Goal: Find specific page/section: Find specific page/section

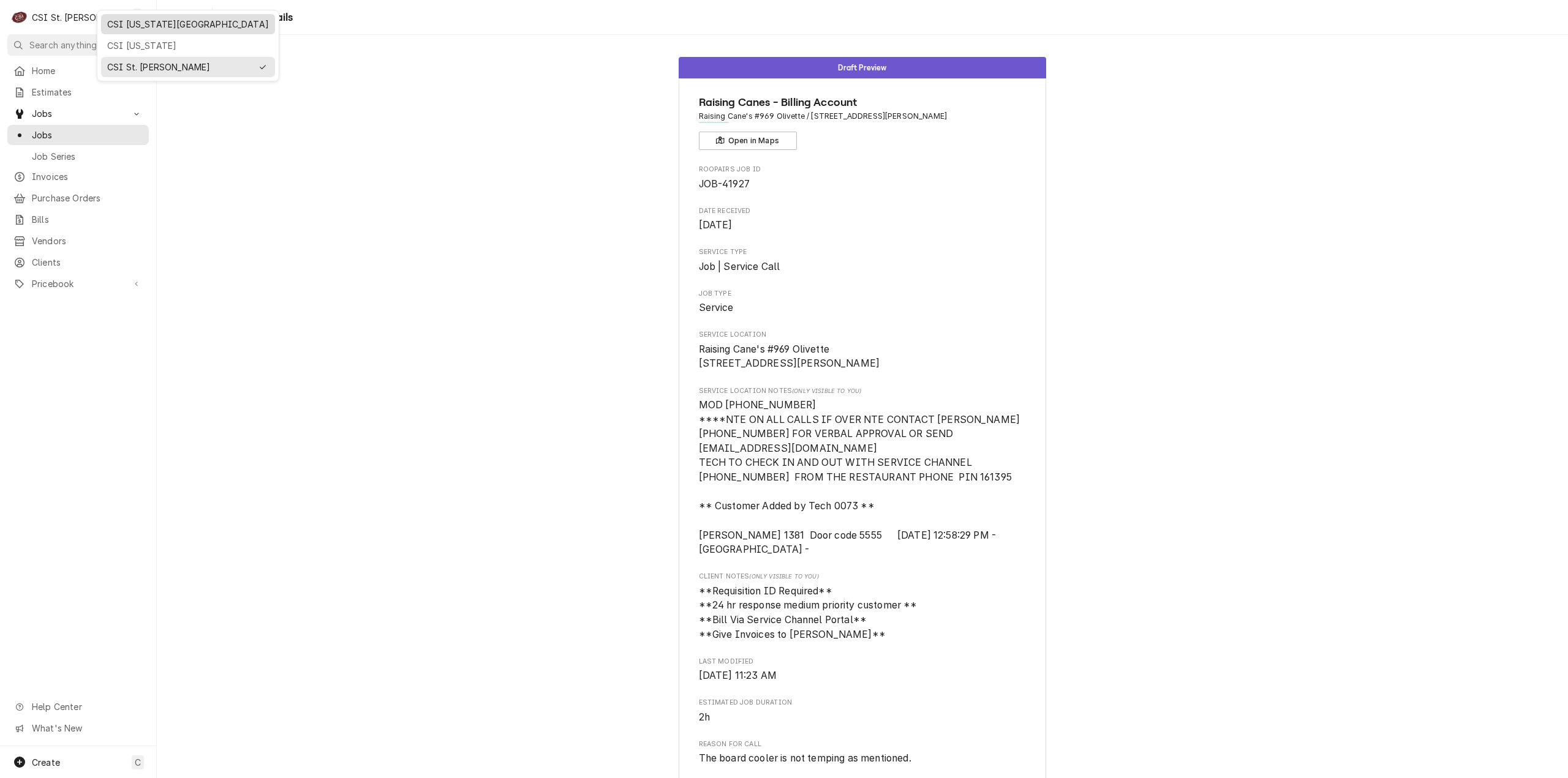
scroll to position [1006, 0]
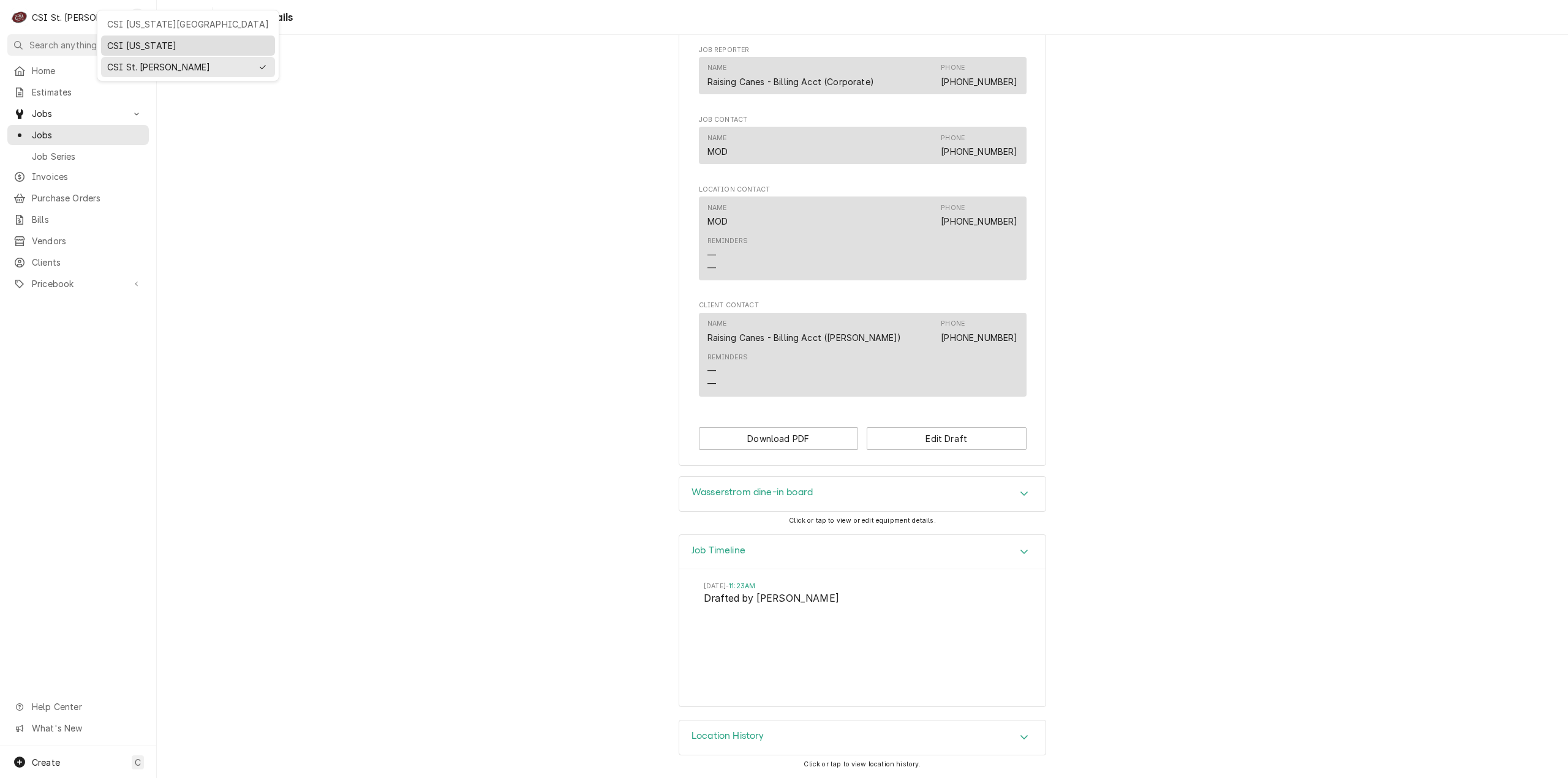
click at [137, 43] on div "CSI [US_STATE]" at bounding box center [188, 45] width 162 height 12
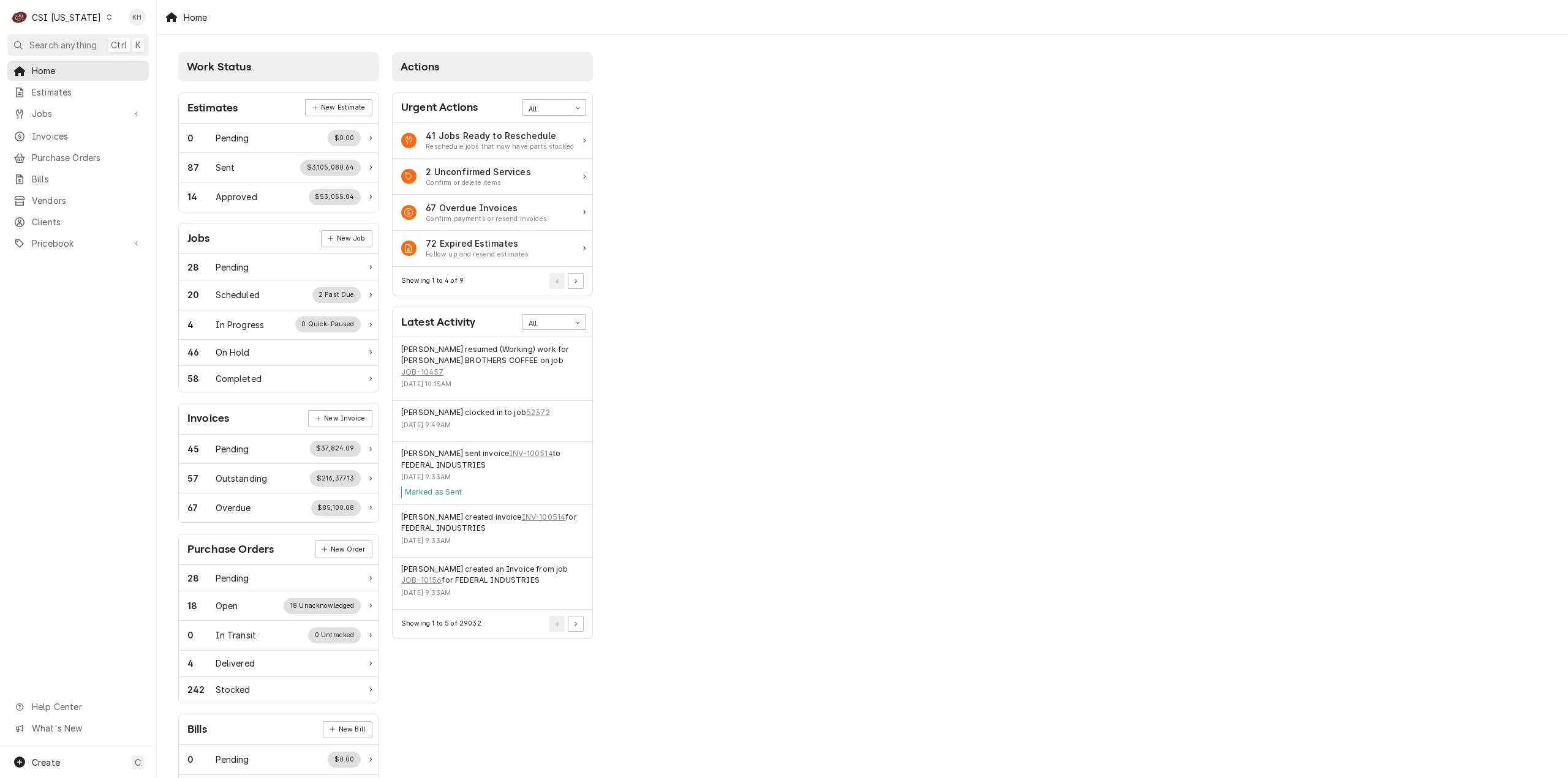
click at [96, 35] on button "Search anything Ctrl K" at bounding box center [78, 45] width 141 height 21
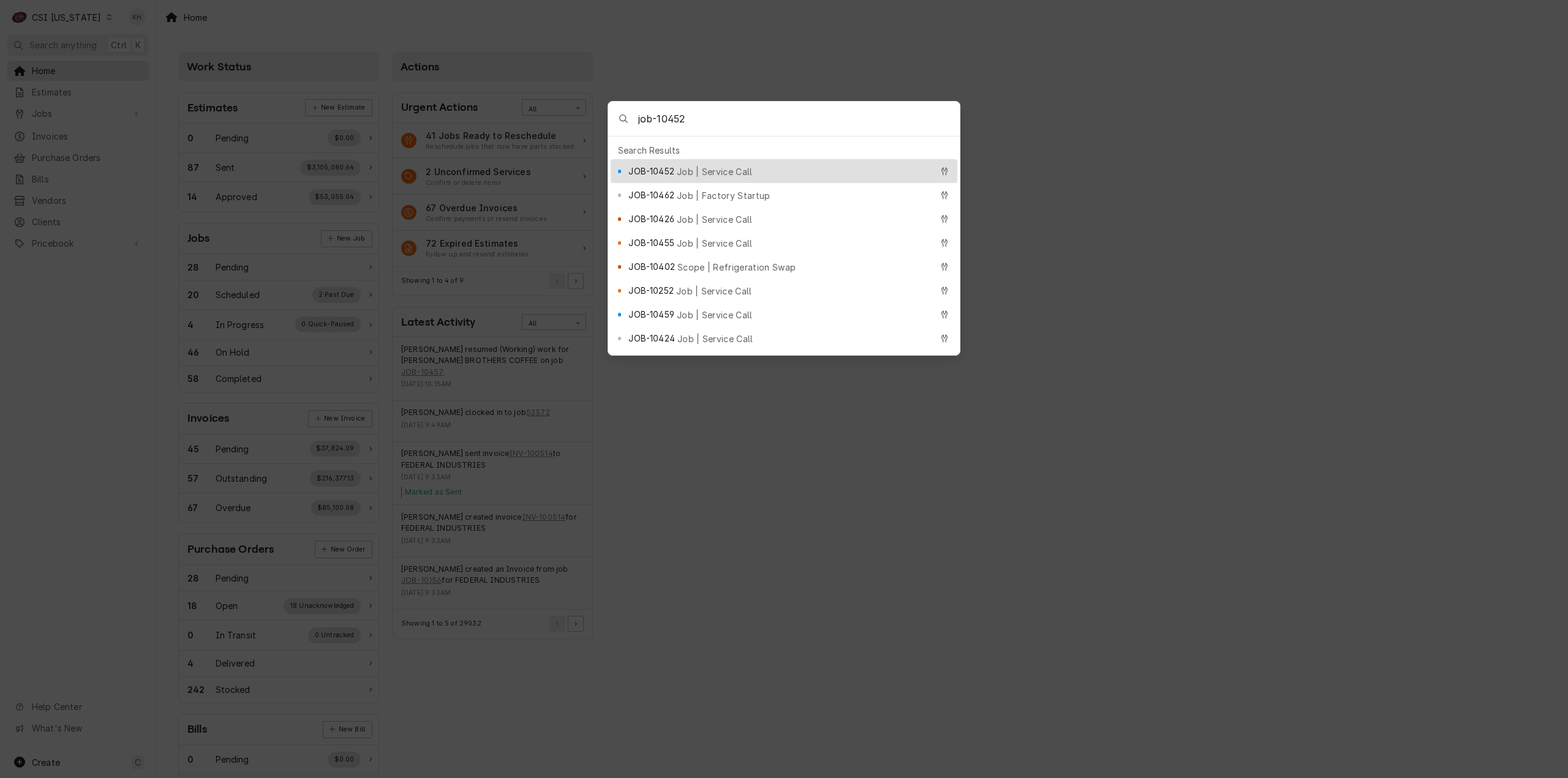
type input "job-10452"
click at [723, 165] on span "Job | Service Call" at bounding box center [714, 171] width 76 height 12
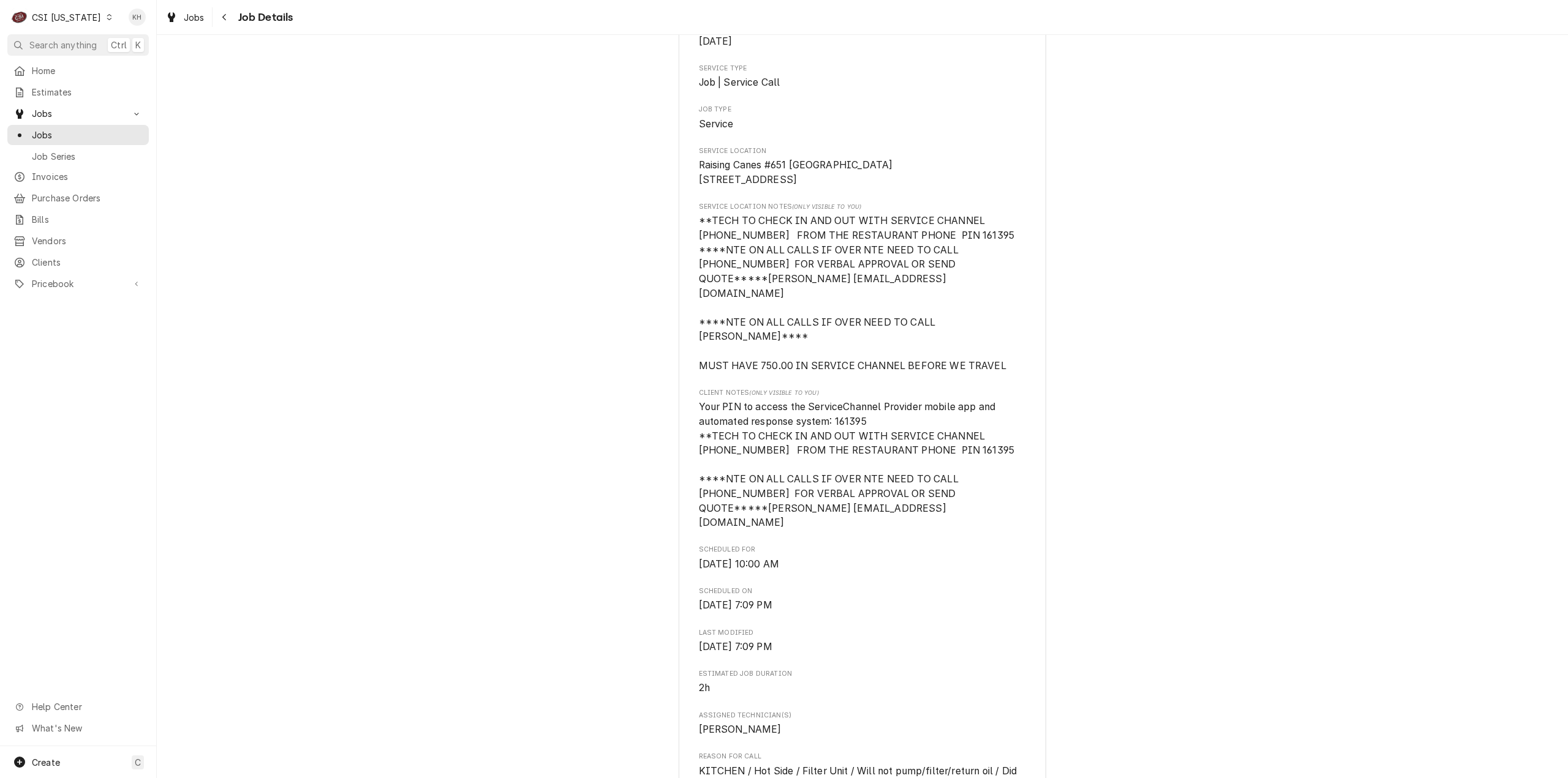
scroll to position [245, 0]
